Goal: Task Accomplishment & Management: Manage account settings

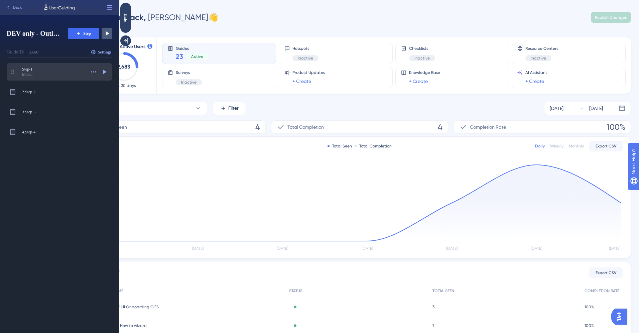
click at [29, 69] on span "Step-1" at bounding box center [53, 68] width 63 height 5
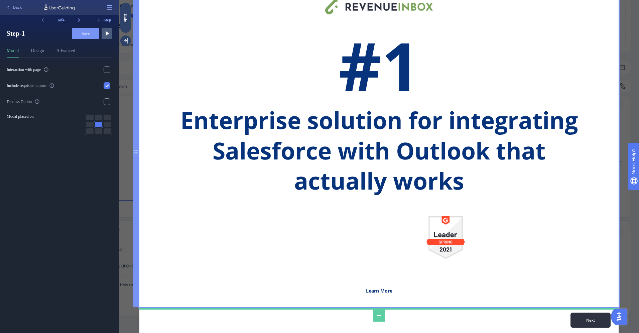
scroll to position [45, 0]
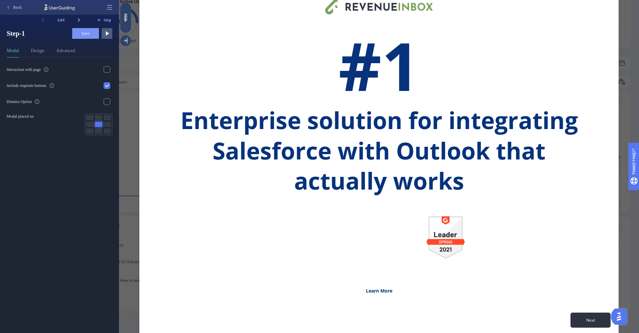
click at [80, 20] on icon at bounding box center [79, 20] width 7 height 7
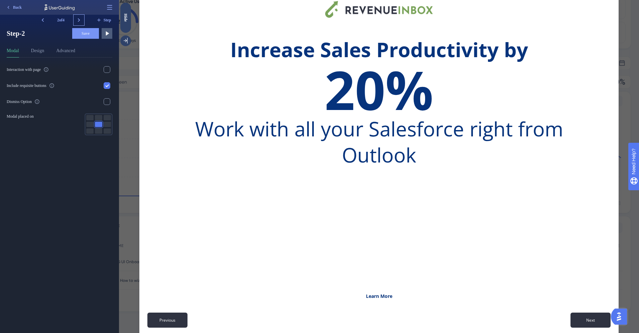
click at [80, 20] on icon at bounding box center [79, 20] width 7 height 7
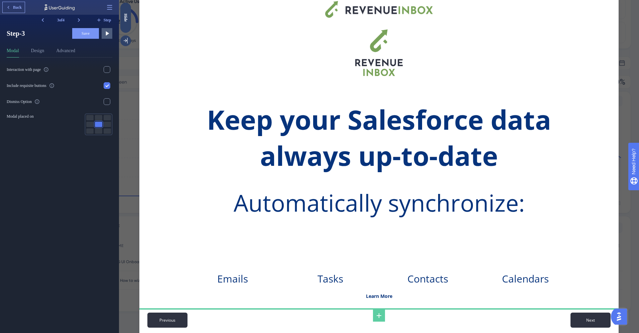
click at [13, 6] on span "Back" at bounding box center [17, 7] width 9 height 5
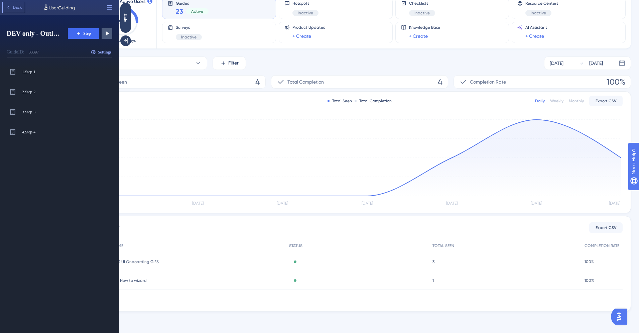
click at [12, 10] on button "Back" at bounding box center [14, 7] width 22 height 11
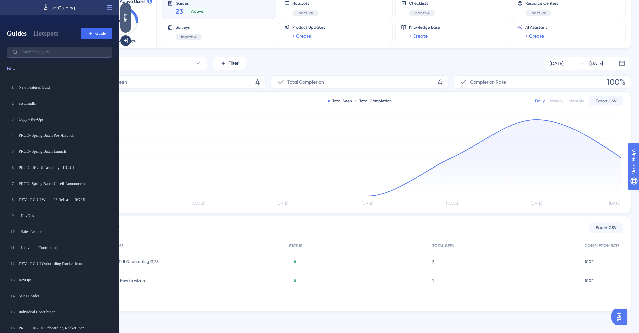
click at [124, 19] on div "Hide" at bounding box center [125, 17] width 11 height 8
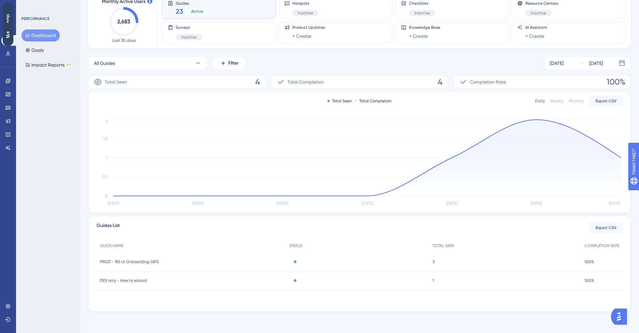
scroll to position [0, 0]
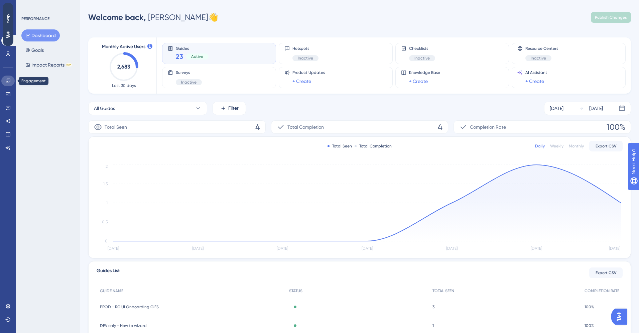
click at [9, 85] on link at bounding box center [7, 81] width 13 height 11
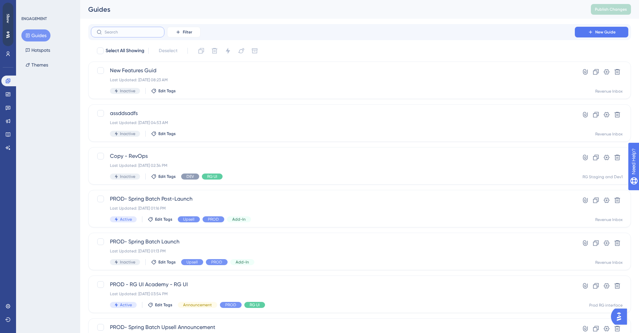
click at [141, 30] on input "text" at bounding box center [132, 32] width 54 height 5
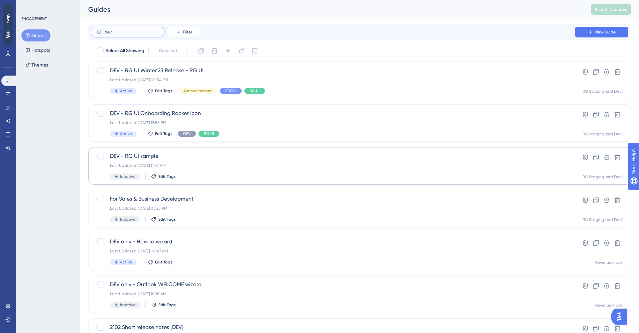
scroll to position [36, 0]
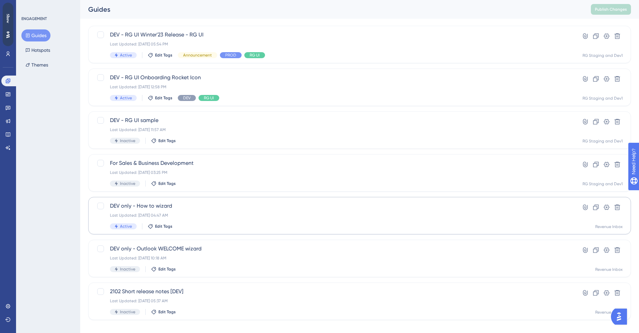
type input "dev"
click at [142, 205] on span "DEV only - How to wizard" at bounding box center [333, 206] width 446 height 8
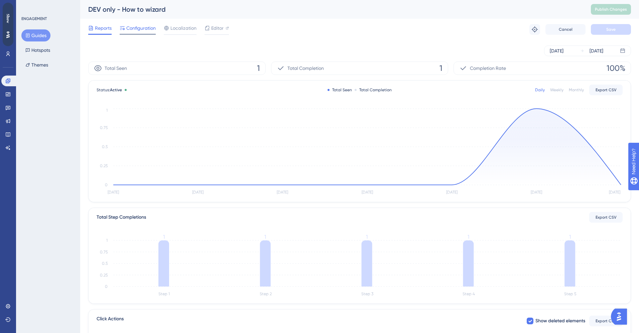
click at [140, 29] on span "Configuration" at bounding box center [140, 28] width 29 height 8
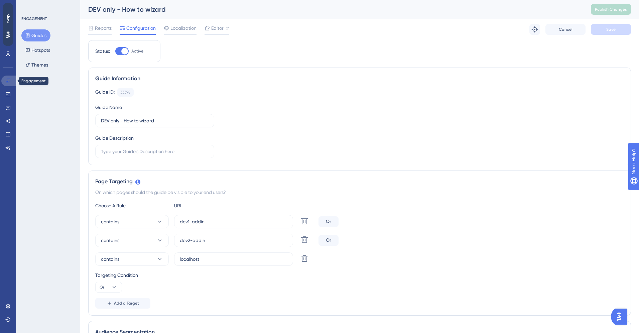
click at [6, 77] on link at bounding box center [9, 81] width 16 height 11
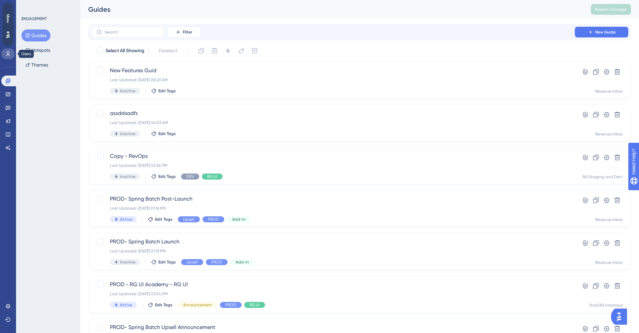
click at [9, 55] on icon at bounding box center [7, 53] width 5 height 5
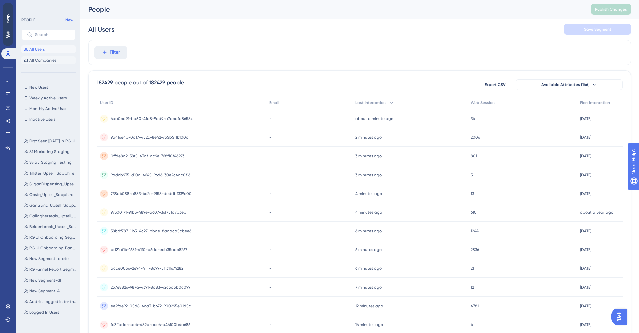
click at [39, 62] on span "All Companies" at bounding box center [42, 59] width 27 height 5
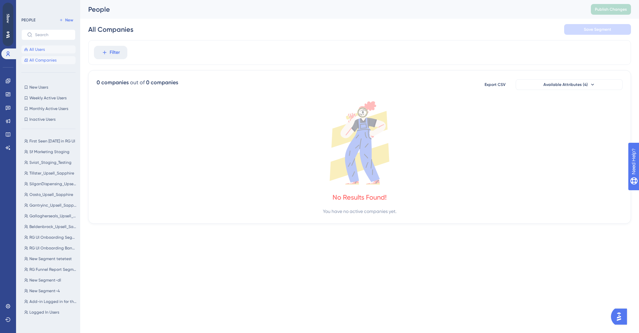
click at [42, 52] on span "All Users" at bounding box center [36, 49] width 15 height 5
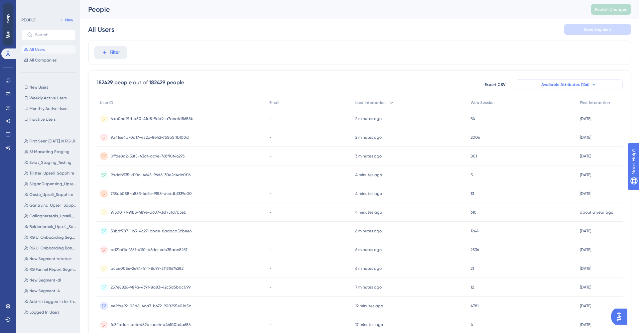
click at [578, 83] on span "Available Attributes (146)" at bounding box center [565, 84] width 48 height 5
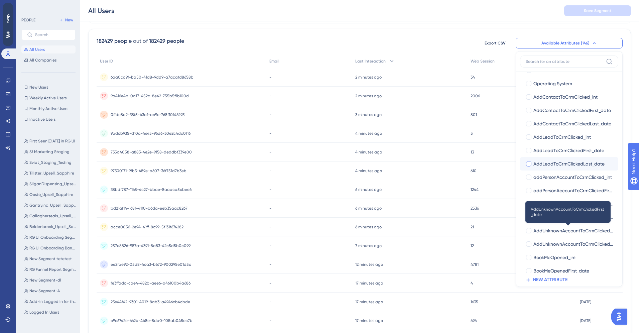
scroll to position [146, 0]
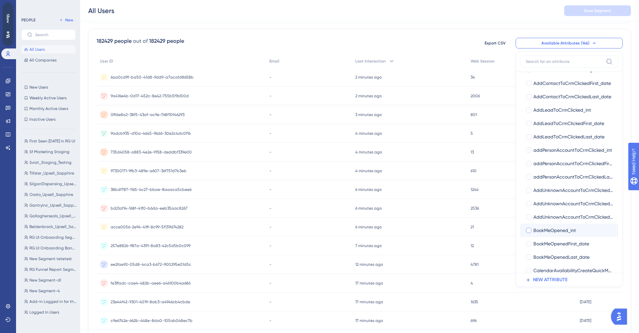
click at [528, 230] on div at bounding box center [528, 230] width 5 height 5
checkbox input "true"
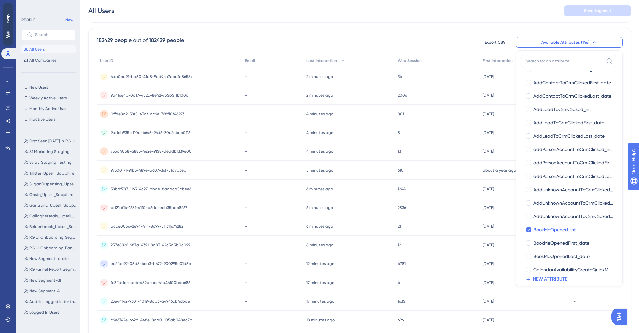
scroll to position [0, 0]
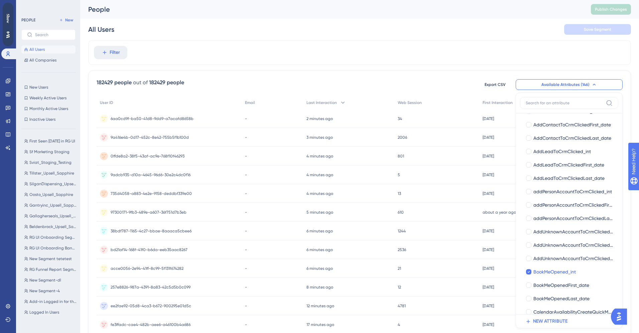
click at [483, 77] on div "182429 people out of 182429 people Export CSV Available Attributes (146) User I…" at bounding box center [359, 291] width 543 height 443
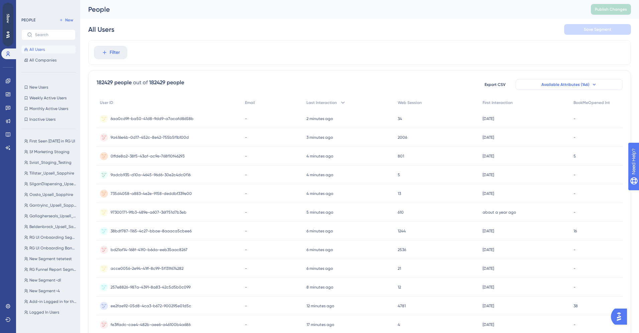
click at [589, 85] on button "Available Attributes (146)" at bounding box center [568, 84] width 107 height 11
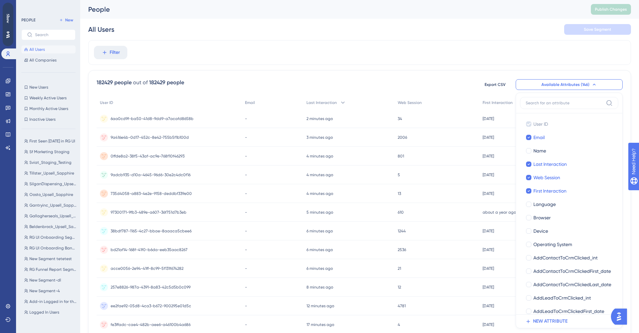
scroll to position [33, 0]
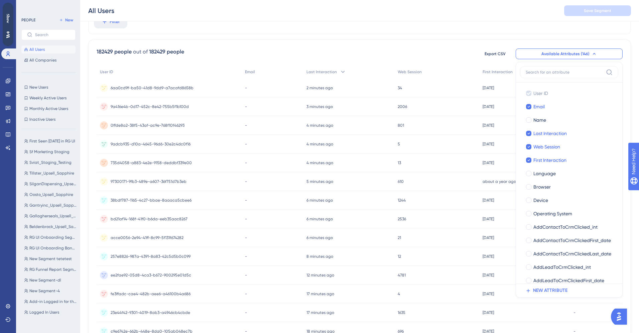
click at [447, 16] on div "All Users Save Segment" at bounding box center [359, 10] width 559 height 21
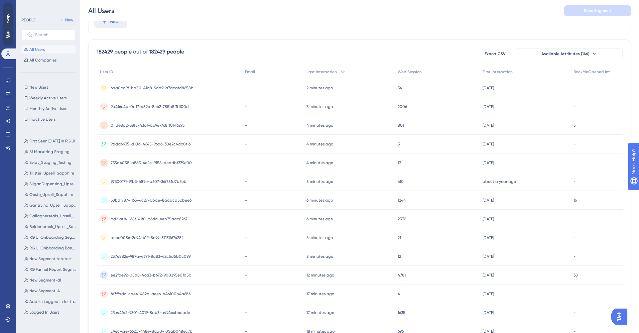
scroll to position [0, 0]
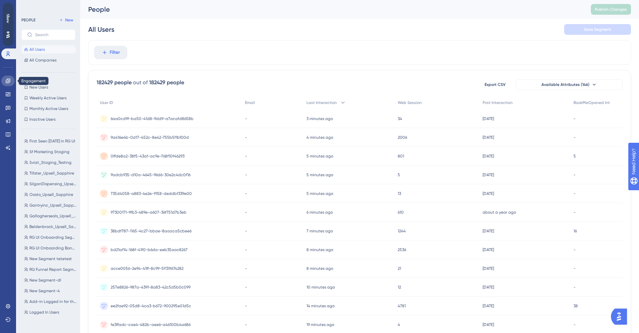
click at [8, 83] on icon at bounding box center [7, 80] width 5 height 5
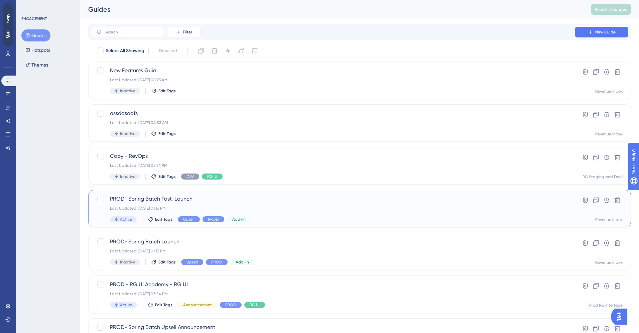
click at [152, 196] on span "PROD- Spring Batch Post-Launch" at bounding box center [333, 199] width 446 height 8
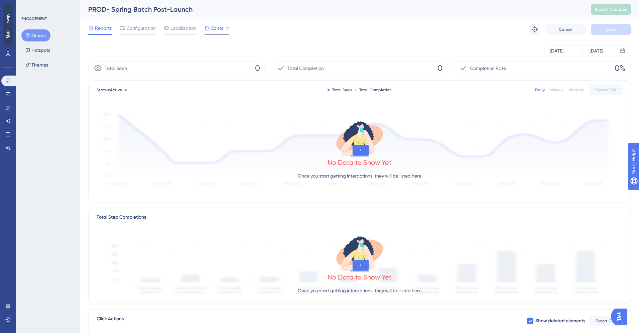
click at [215, 29] on span "Editor" at bounding box center [217, 28] width 12 height 8
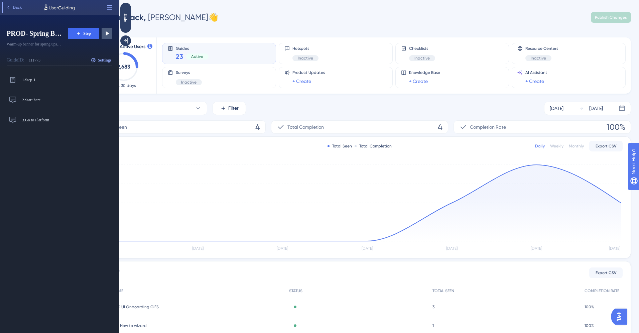
click at [17, 10] on span "Back" at bounding box center [17, 7] width 9 height 5
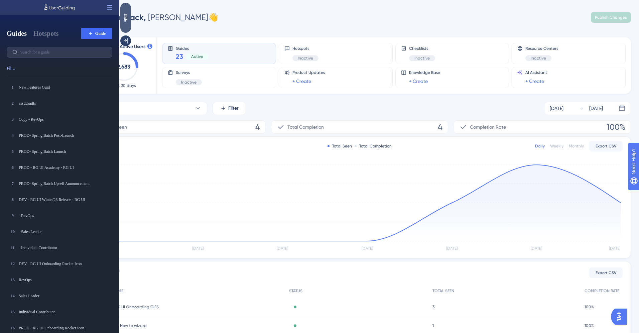
click at [125, 16] on div "Hide" at bounding box center [125, 17] width 11 height 8
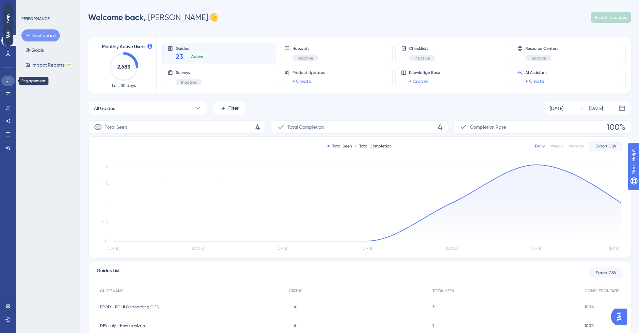
click at [4, 80] on link at bounding box center [7, 81] width 13 height 11
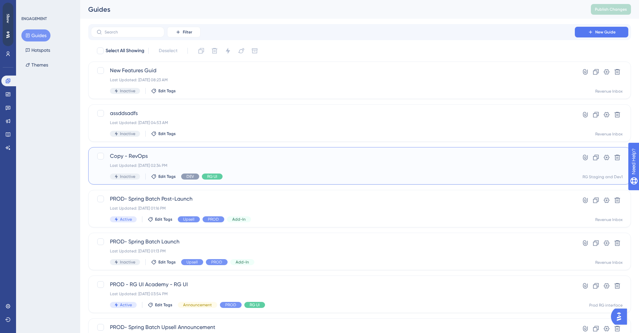
click at [132, 158] on span "Copy - RevOps" at bounding box center [333, 156] width 446 height 8
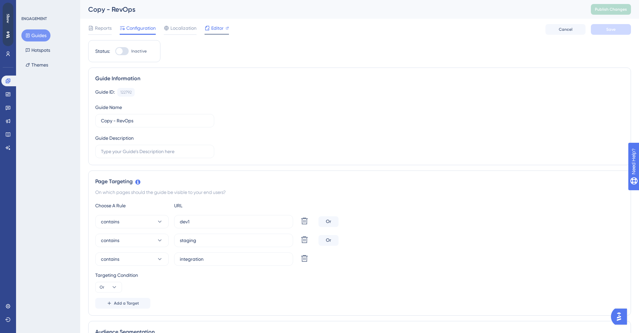
click at [219, 27] on span "Editor" at bounding box center [217, 28] width 12 height 8
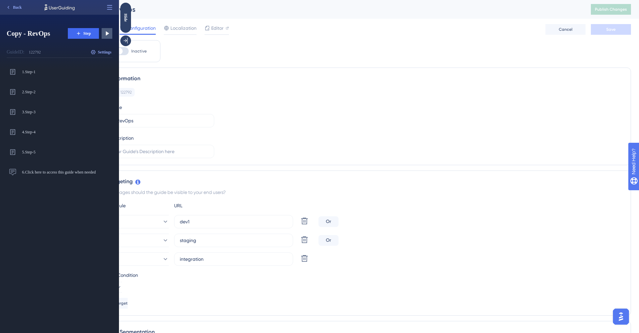
click at [232, 81] on div "Guide Information" at bounding box center [359, 79] width 529 height 8
click at [127, 23] on div "Hide" at bounding box center [125, 18] width 11 height 30
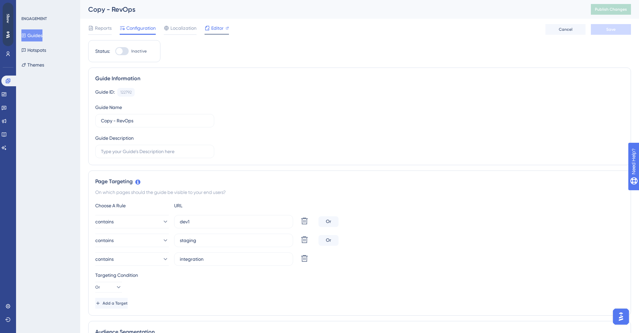
click at [212, 29] on span "Editor" at bounding box center [217, 28] width 12 height 8
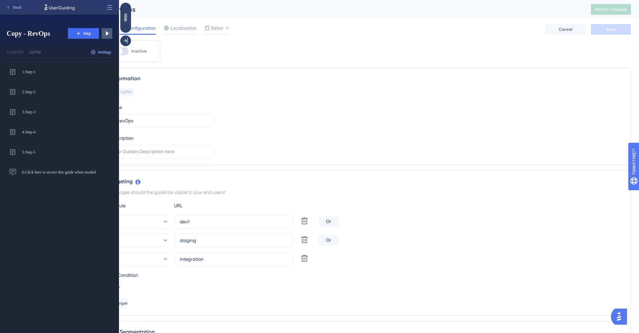
click at [267, 111] on div "Guide ID: 122792 Copy Guide Name Copy - RevOps Guide Description" at bounding box center [359, 123] width 529 height 70
click at [126, 18] on div "Hide" at bounding box center [125, 17] width 11 height 8
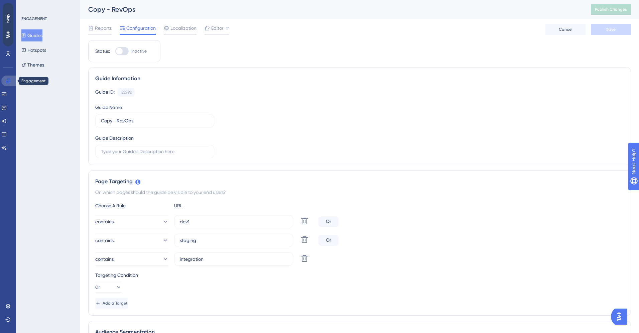
click at [9, 83] on icon at bounding box center [7, 80] width 5 height 5
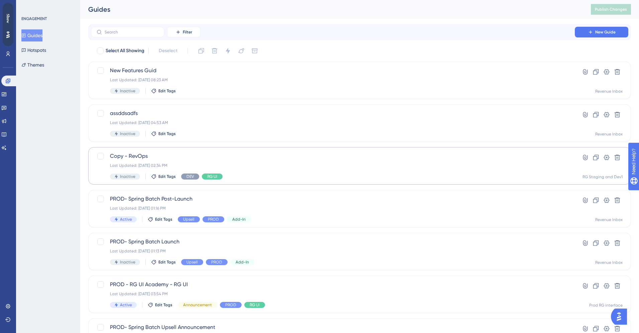
scroll to position [45, 0]
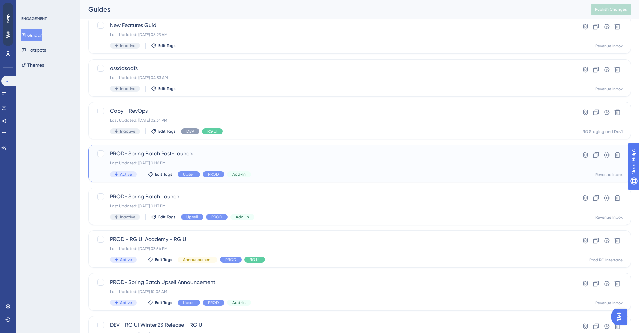
click at [128, 154] on span "PROD- Spring Batch Post-Launch" at bounding box center [333, 154] width 446 height 8
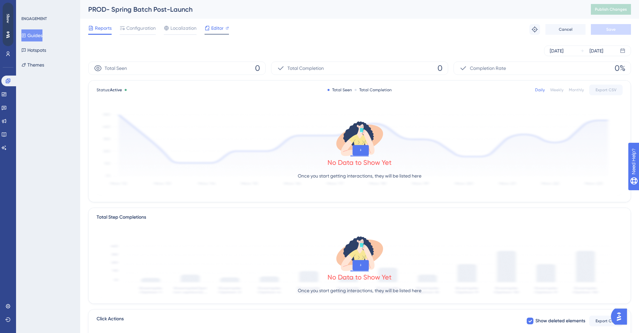
click at [218, 34] on div at bounding box center [216, 34] width 24 height 1
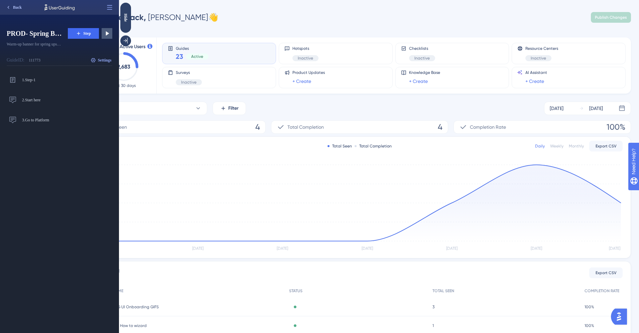
click at [14, 9] on span "Back" at bounding box center [17, 7] width 9 height 5
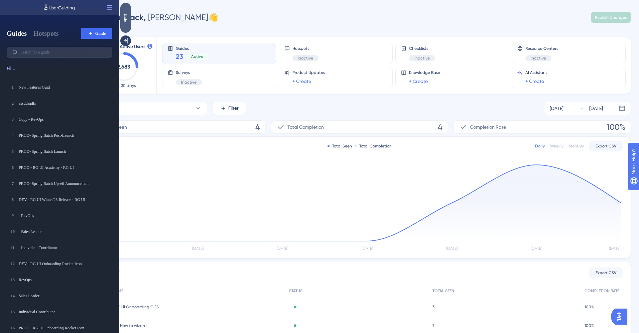
click at [125, 19] on div "Hide" at bounding box center [125, 17] width 11 height 8
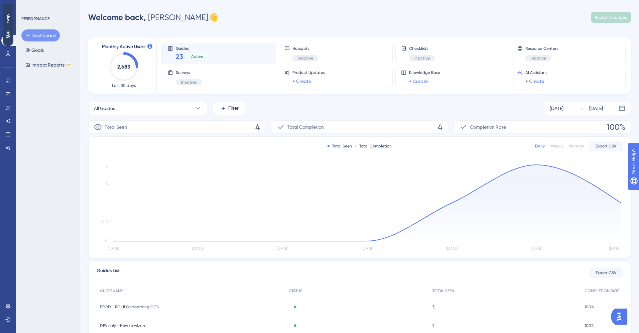
click at [41, 209] on div "PERFORMANCE Dashboard Goals Impact Reports BETA" at bounding box center [48, 166] width 64 height 333
click at [10, 195] on div "Performance Users Engagement Widgets Feedback Product Updates Knowledge Base AI…" at bounding box center [8, 166] width 16 height 333
click at [255, 78] on div "Surveys Inactive" at bounding box center [219, 77] width 103 height 15
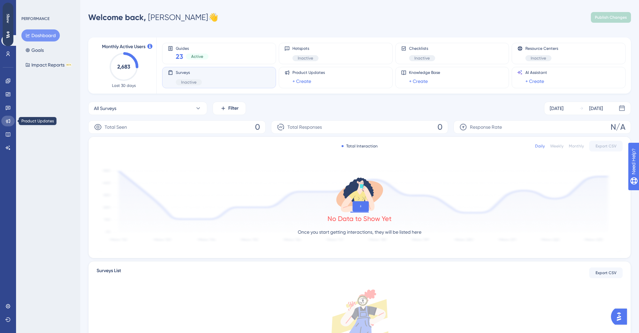
click at [10, 121] on icon at bounding box center [8, 121] width 4 height 4
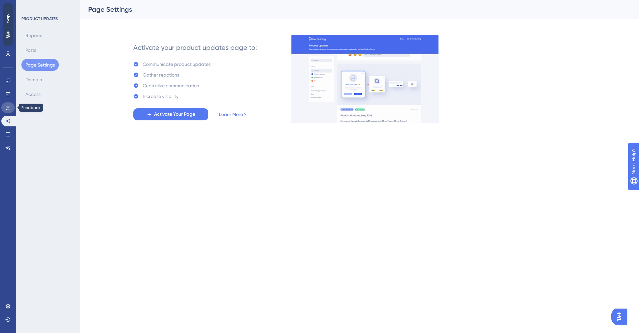
click at [7, 109] on icon at bounding box center [7, 107] width 5 height 5
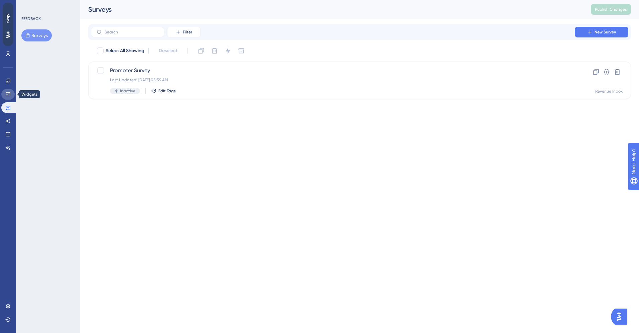
click at [6, 98] on link at bounding box center [7, 94] width 13 height 11
click at [7, 84] on link at bounding box center [7, 81] width 13 height 11
